Goal: Check status: Check status

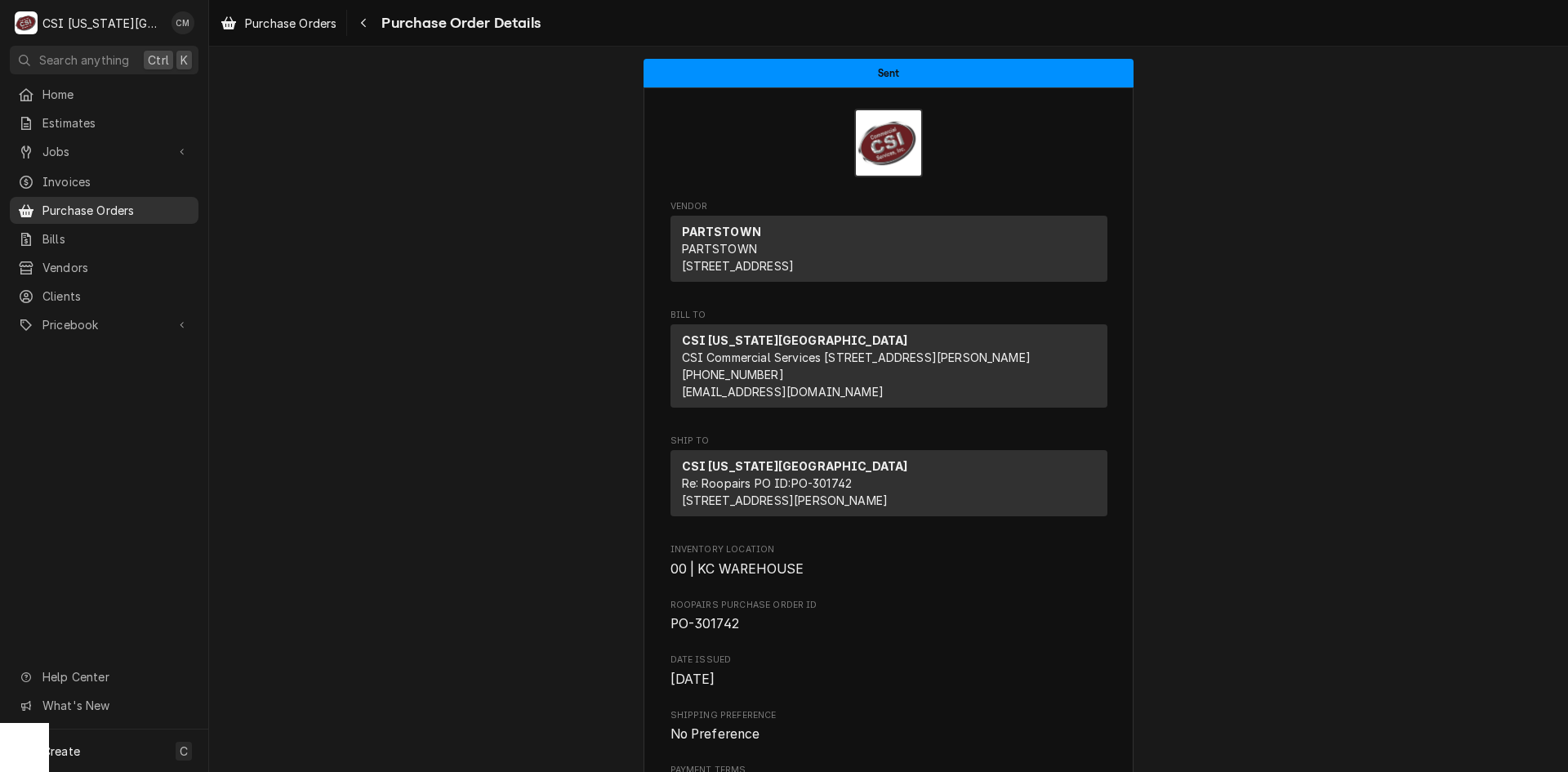
click at [118, 202] on span "Purchase Orders" at bounding box center [117, 210] width 147 height 17
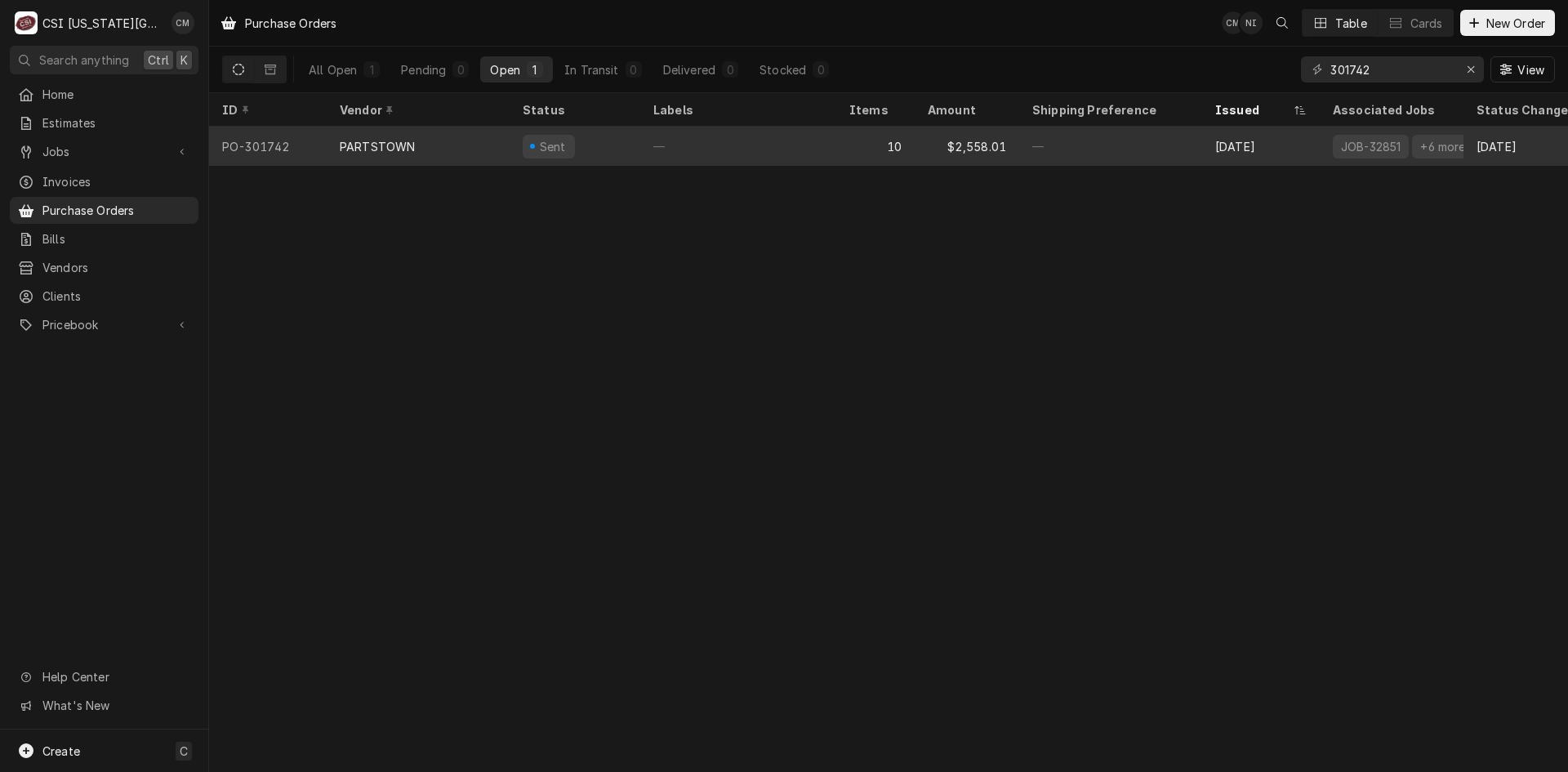
click at [812, 147] on div "—" at bounding box center [738, 147] width 196 height 39
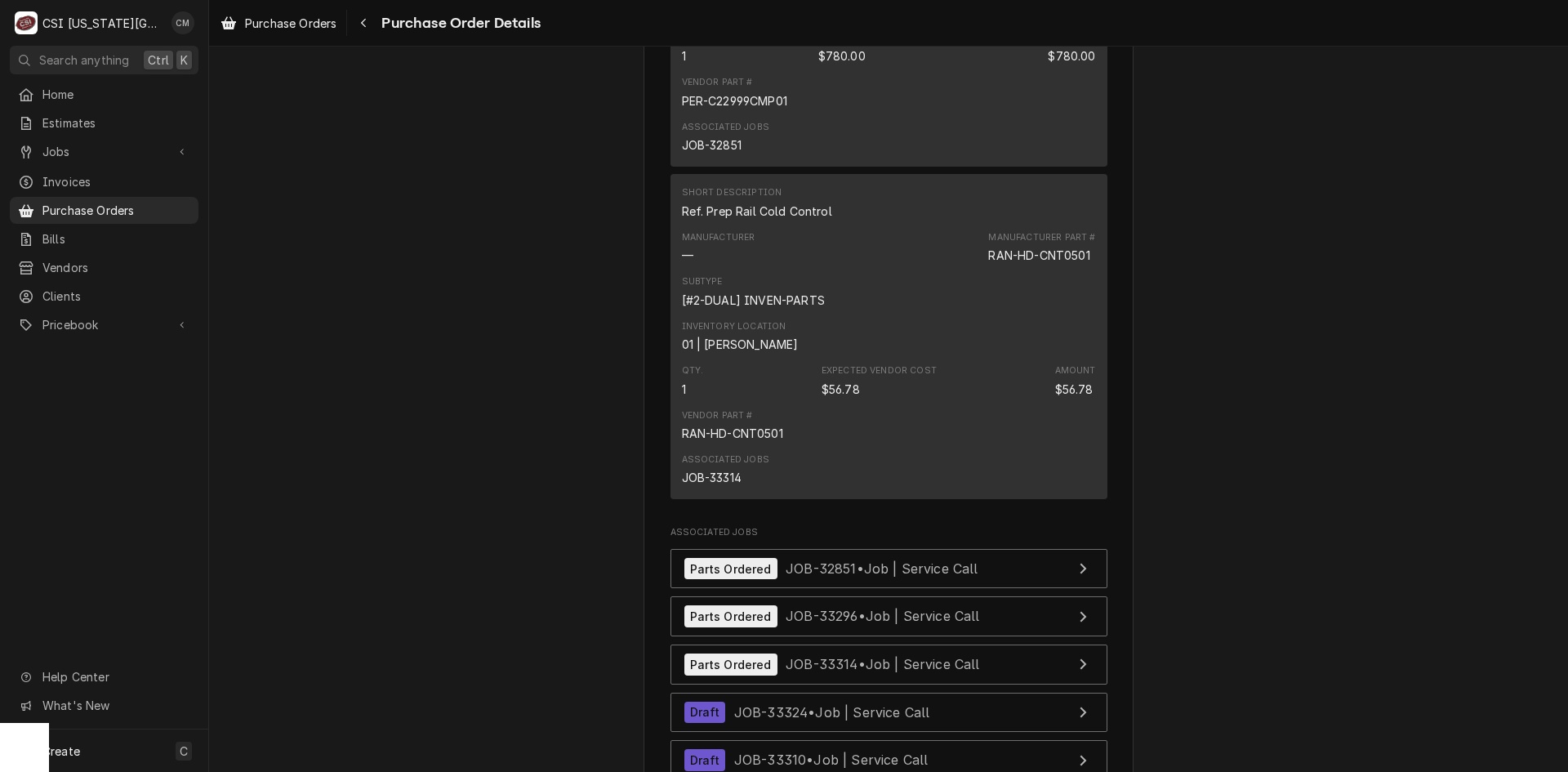
scroll to position [3996, 0]
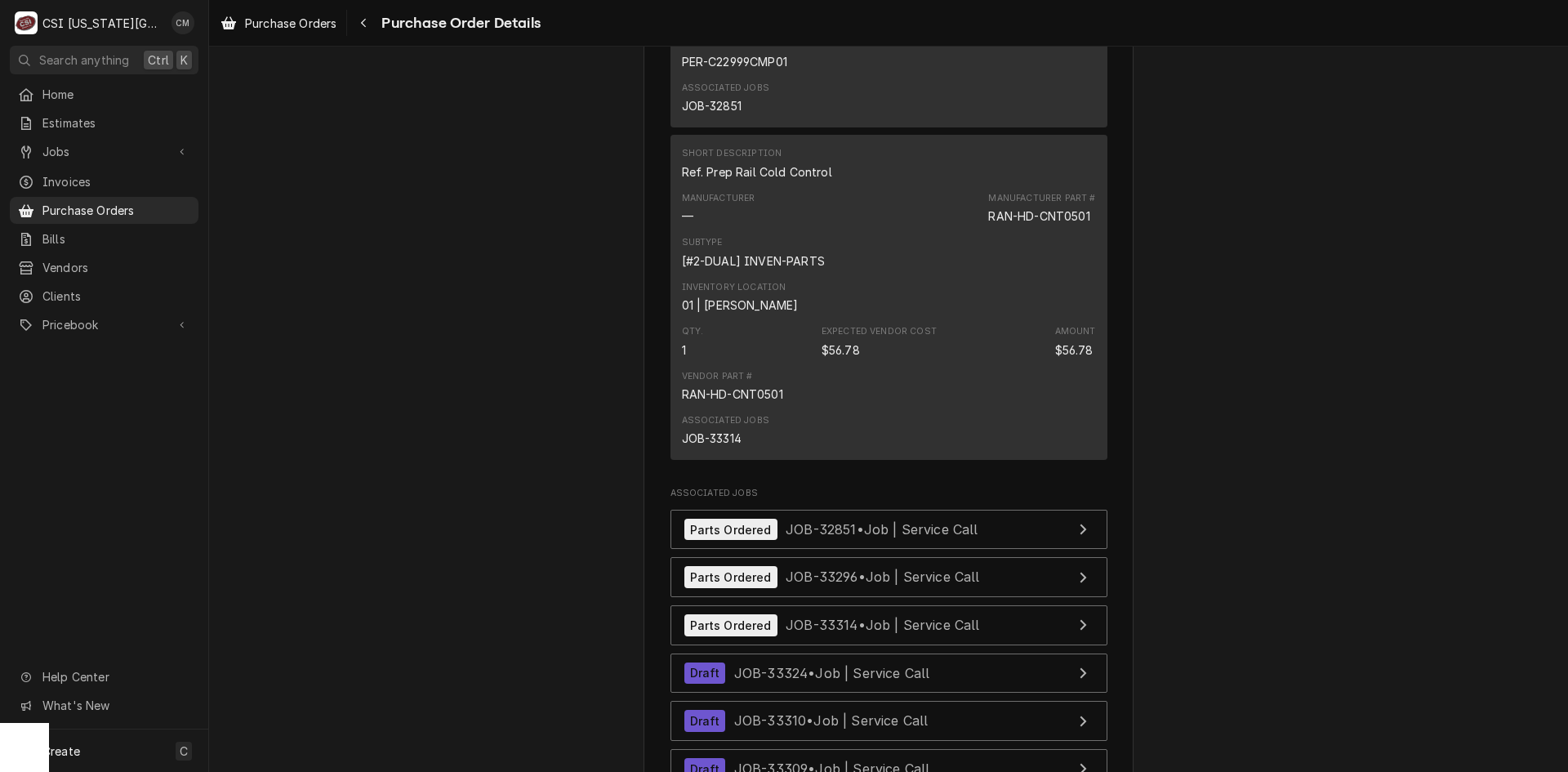
scroll to position [4486, 0]
